Goal: Information Seeking & Learning: Learn about a topic

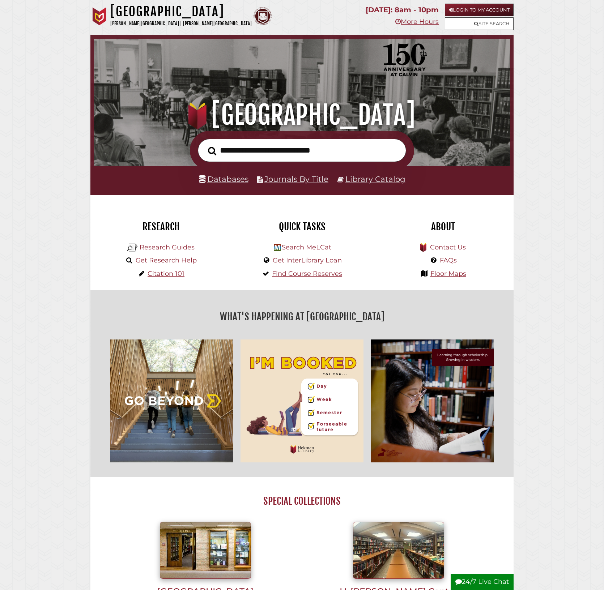
scroll to position [137, 412]
click at [232, 181] on link "Databases" at bounding box center [224, 178] width 50 height 9
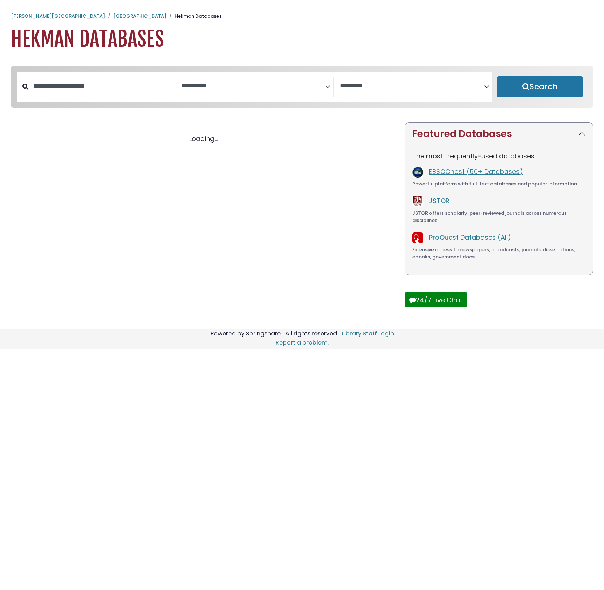
select select "Database Subject Filter"
select select "Database Vendors Filter"
select select "Database Subject Filter"
select select "Database Vendors Filter"
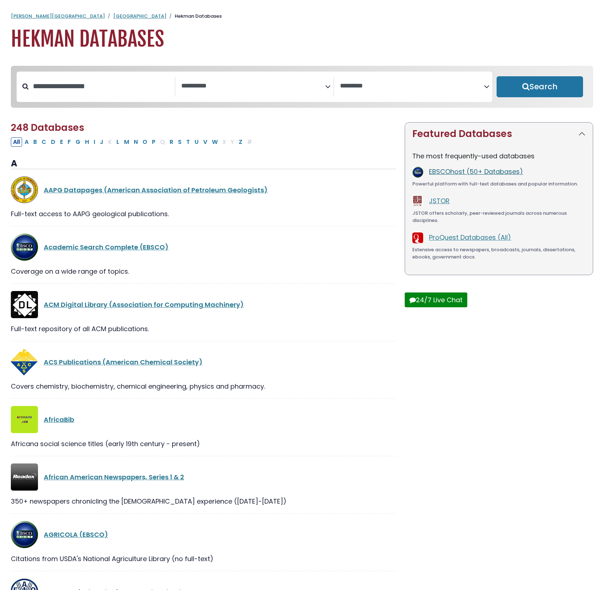
click at [453, 174] on link "EBSCOhost (50+ Databases)" at bounding box center [476, 171] width 94 height 9
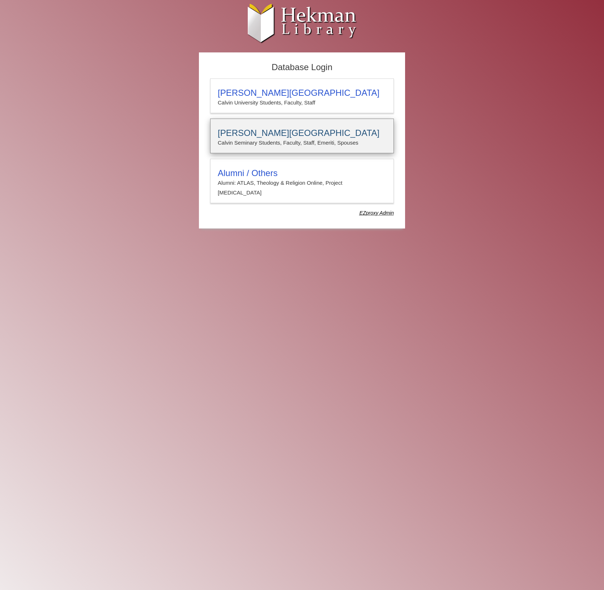
click at [288, 144] on p "Calvin Seminary Students, Faculty, Staff, Emeriti, Spouses" at bounding box center [302, 142] width 168 height 9
